Goal: Task Accomplishment & Management: Manage account settings

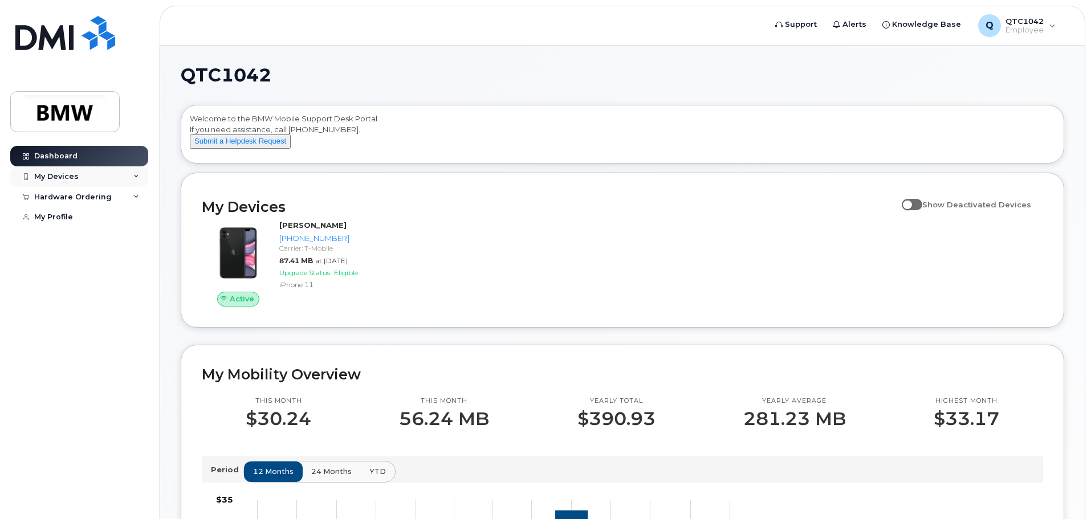
click at [52, 180] on div "My Devices" at bounding box center [56, 176] width 44 height 9
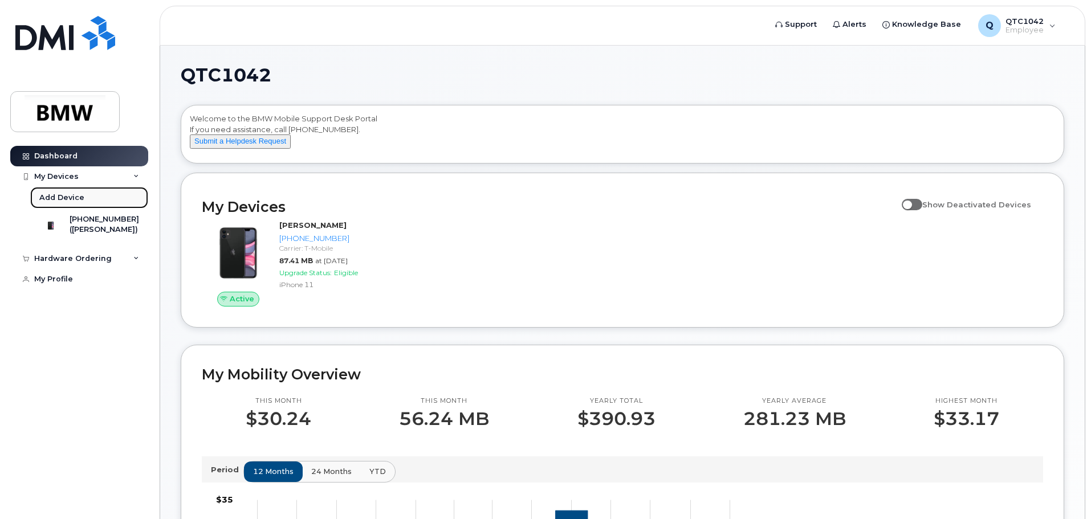
click at [64, 201] on div "Add Device" at bounding box center [61, 198] width 45 height 10
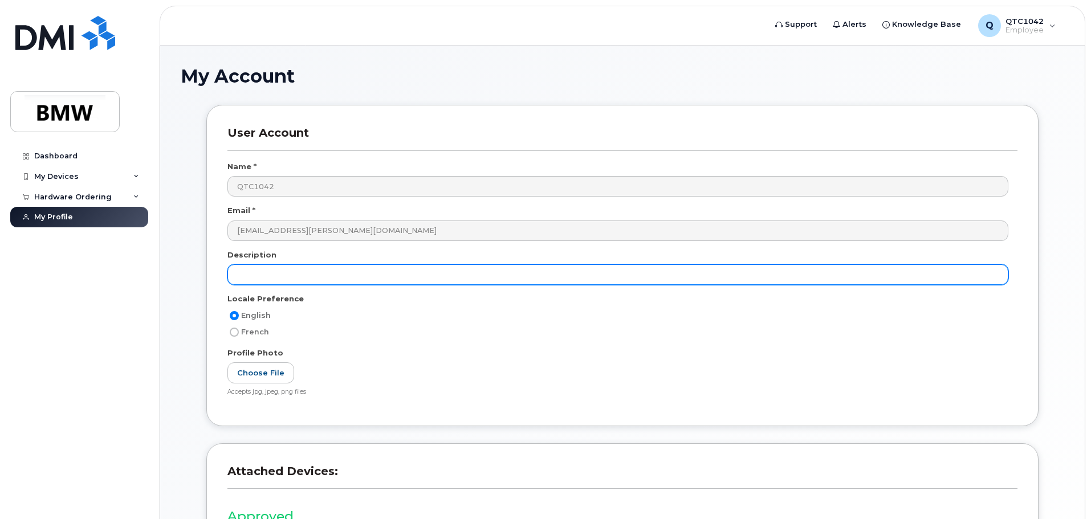
click at [366, 274] on input "text" at bounding box center [617, 274] width 781 height 21
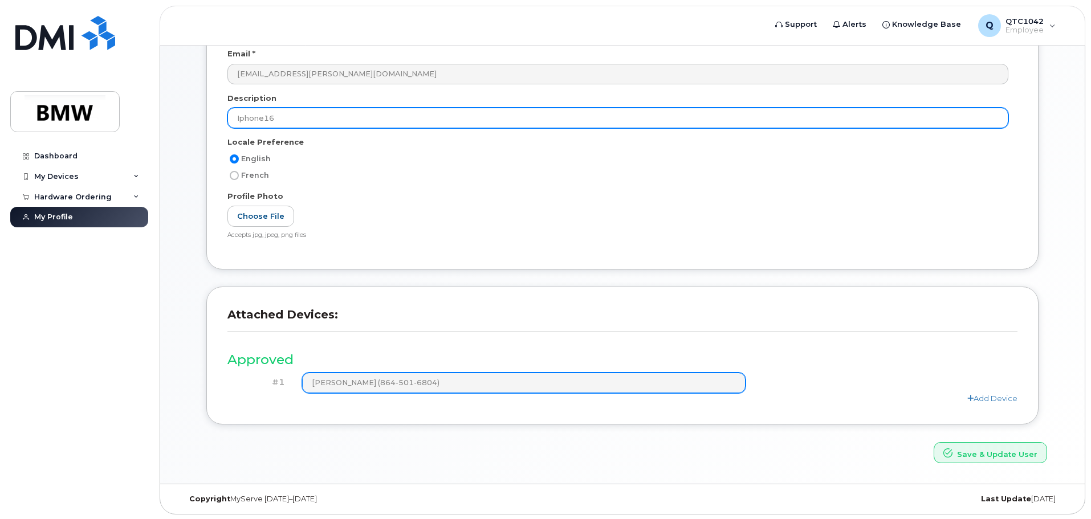
scroll to position [158, 0]
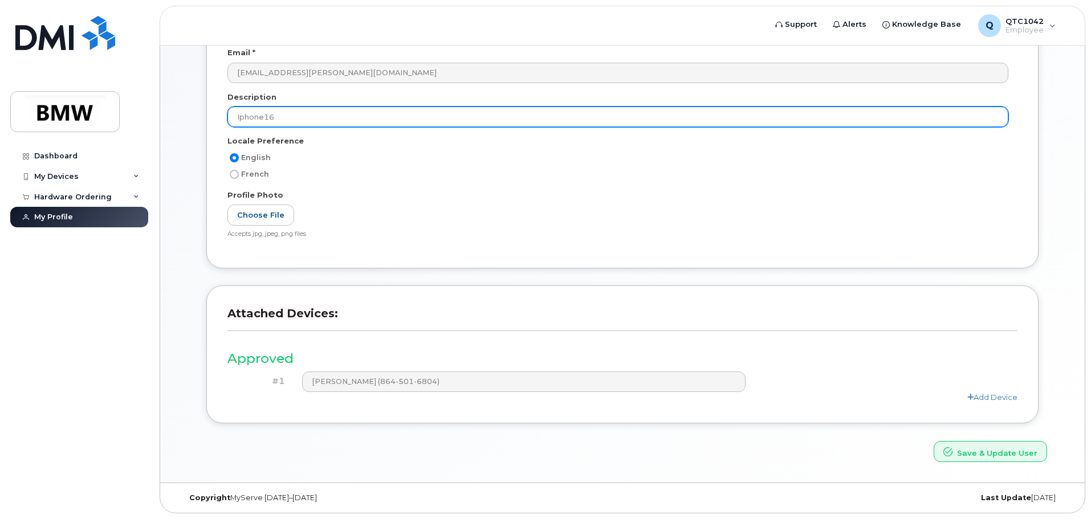
type input "Iphone16"
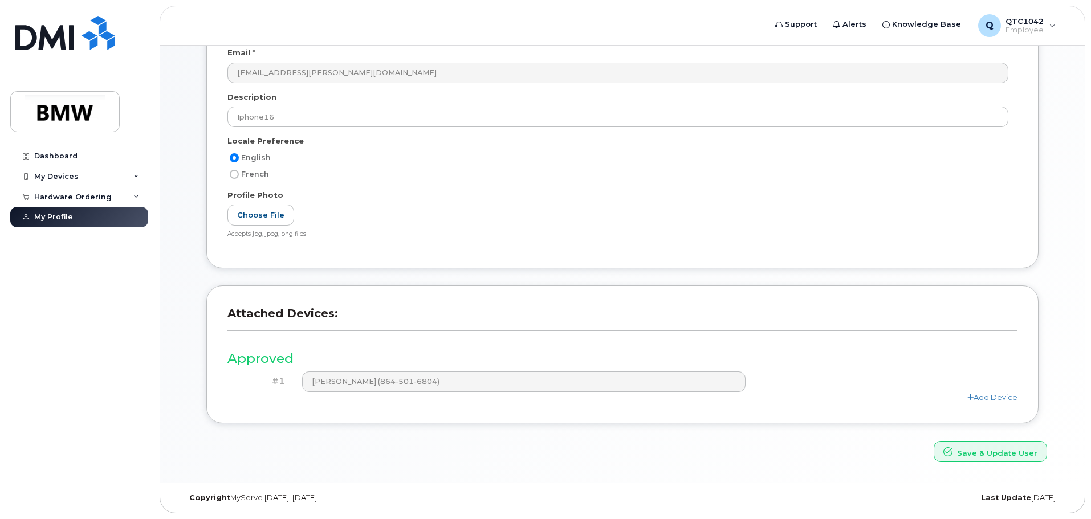
click at [1026, 462] on div "My Account User Account Name * QTC1042 Email * mark.buhler@bmwmc.com Descriptio…" at bounding box center [622, 185] width 924 height 595
click at [992, 393] on link "Add Device" at bounding box center [992, 397] width 50 height 9
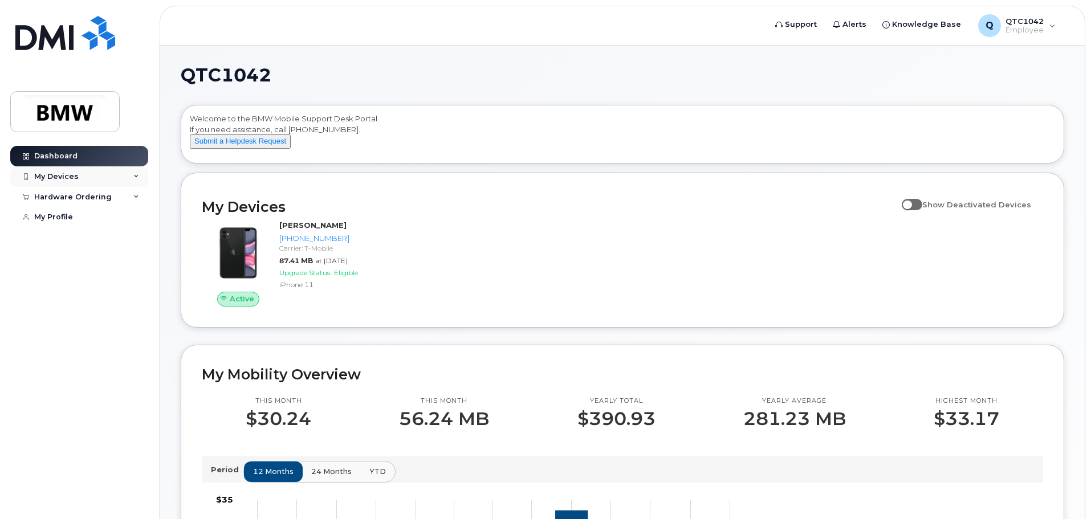
click at [93, 179] on div "My Devices" at bounding box center [79, 176] width 138 height 21
click at [89, 263] on div "Hardware Ordering" at bounding box center [72, 258] width 77 height 9
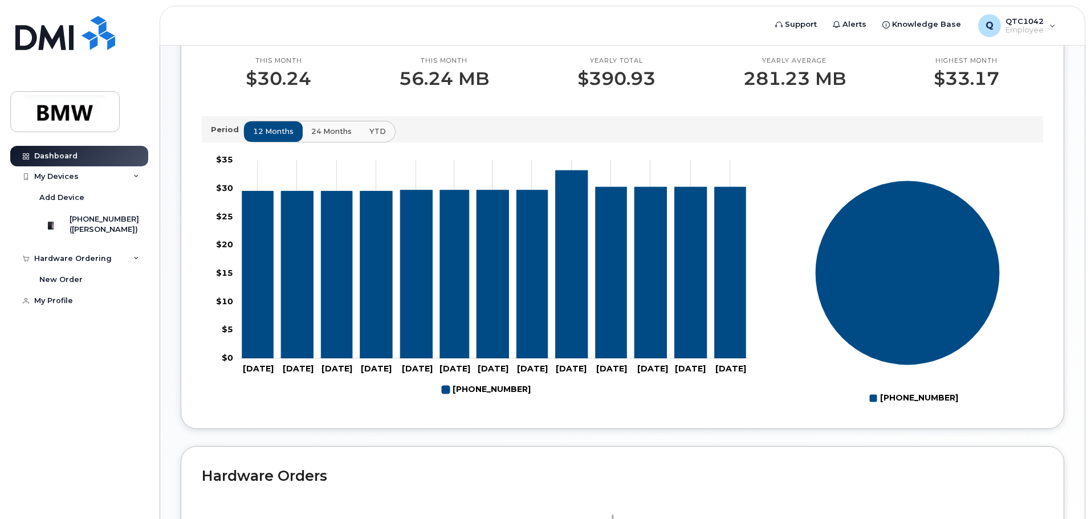
scroll to position [285, 0]
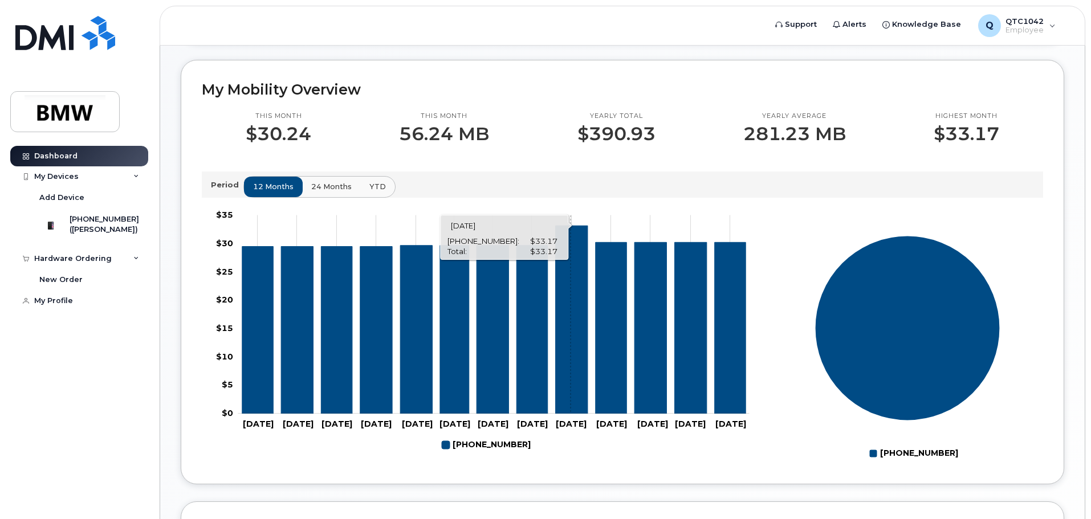
click at [570, 303] on icon "864-501-6804" at bounding box center [572, 320] width 32 height 188
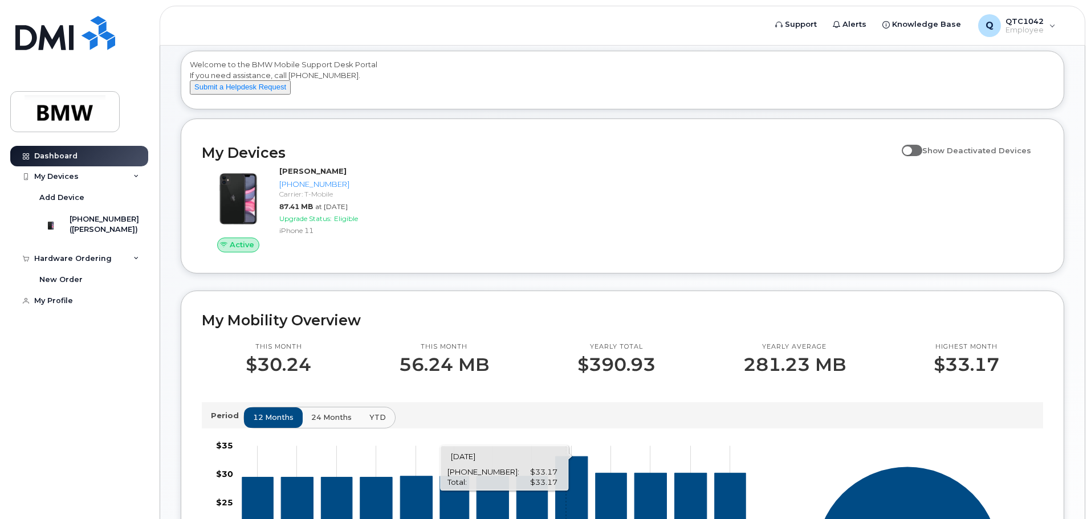
scroll to position [0, 0]
